Goal: Find specific page/section: Find specific page/section

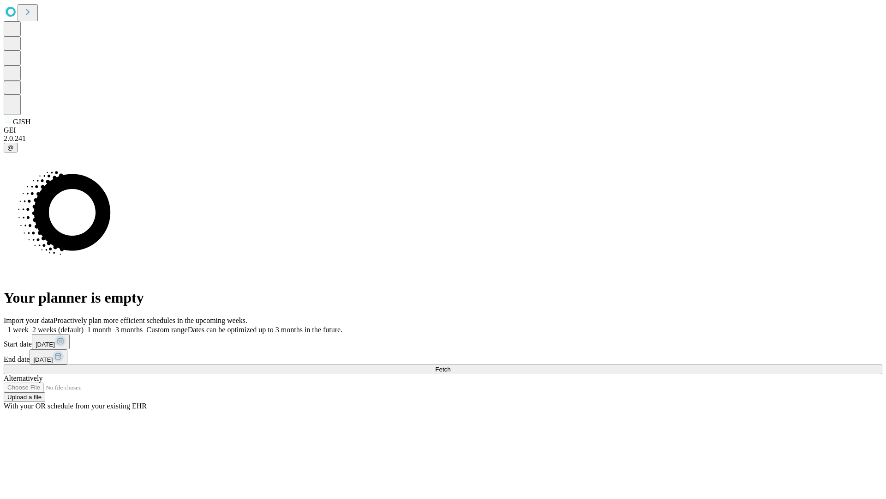
click at [451, 366] on span "Fetch" at bounding box center [442, 369] width 15 height 7
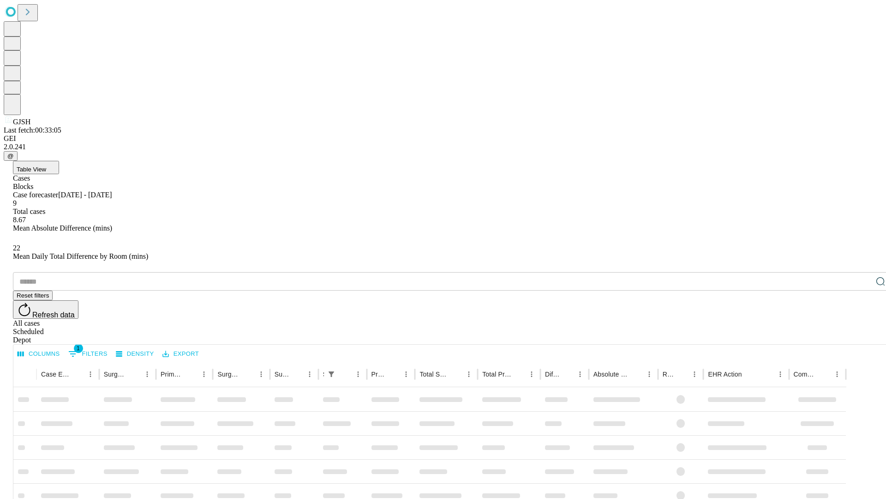
click at [862, 336] on div "Depot" at bounding box center [452, 340] width 879 height 8
